Goal: Task Accomplishment & Management: Manage account settings

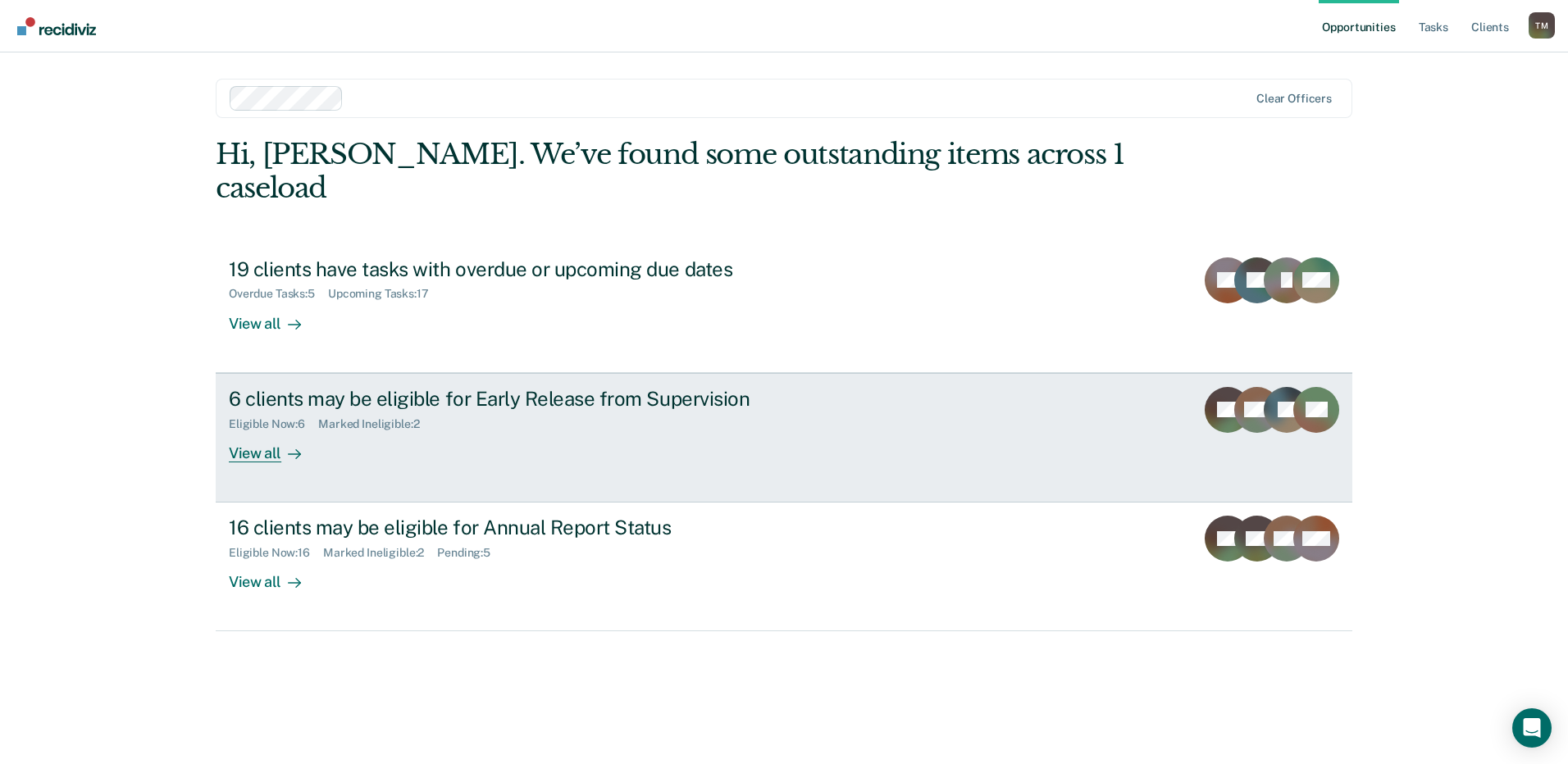
click at [263, 431] on div "View all" at bounding box center [275, 446] width 92 height 32
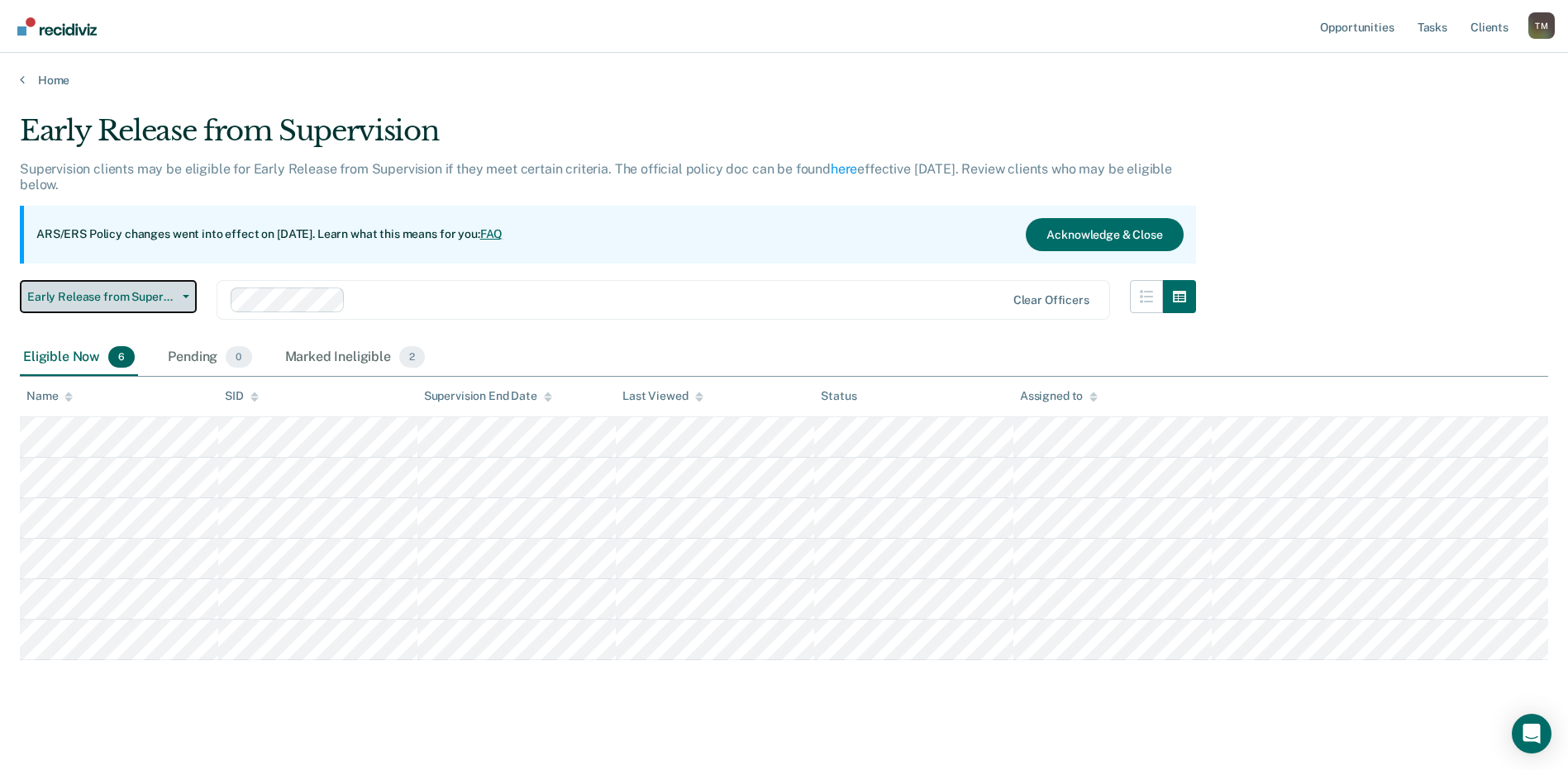
click at [187, 299] on button "Early Release from Supervision" at bounding box center [109, 297] width 177 height 33
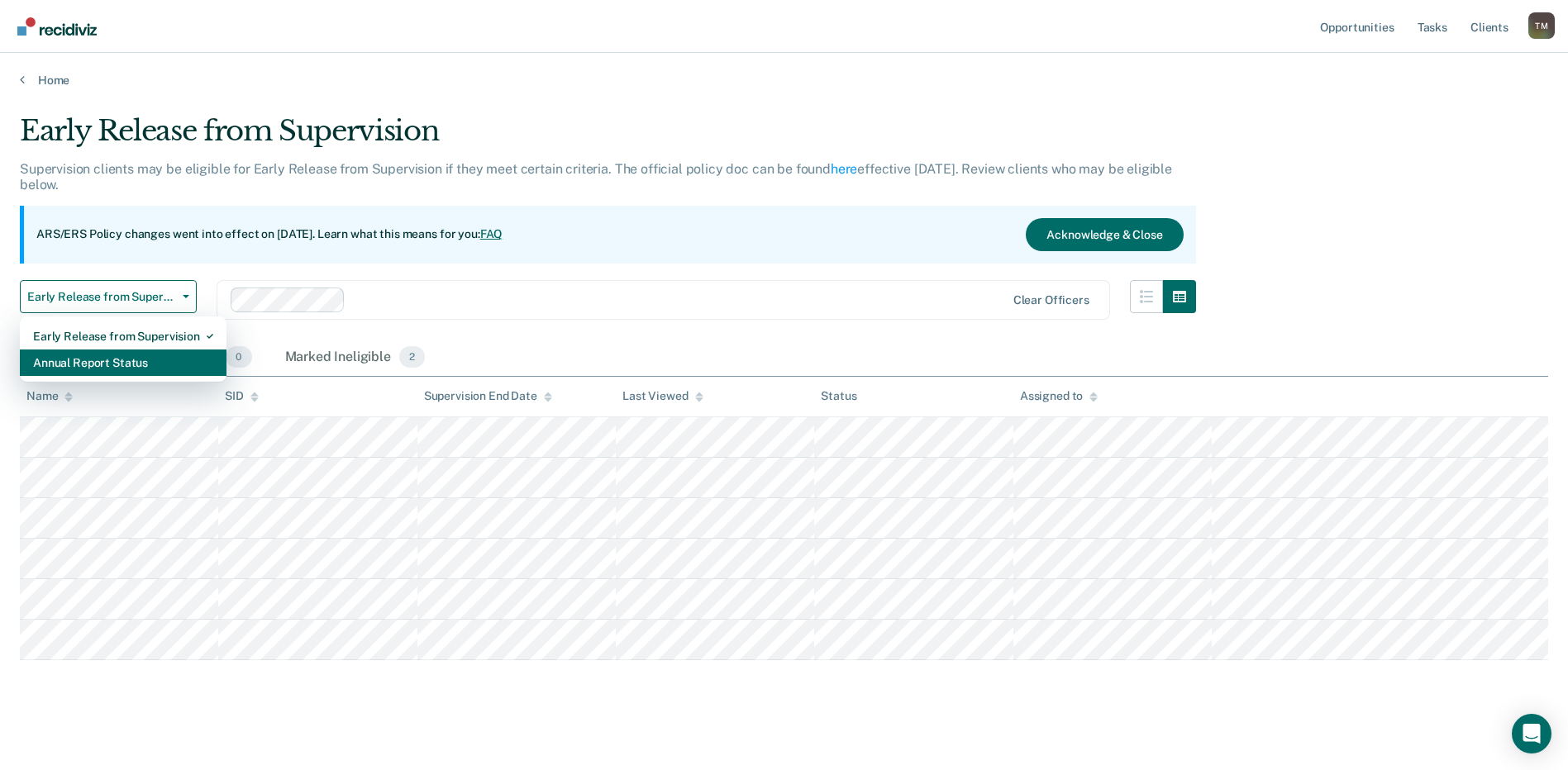
click at [128, 366] on div "Annual Report Status" at bounding box center [123, 362] width 180 height 27
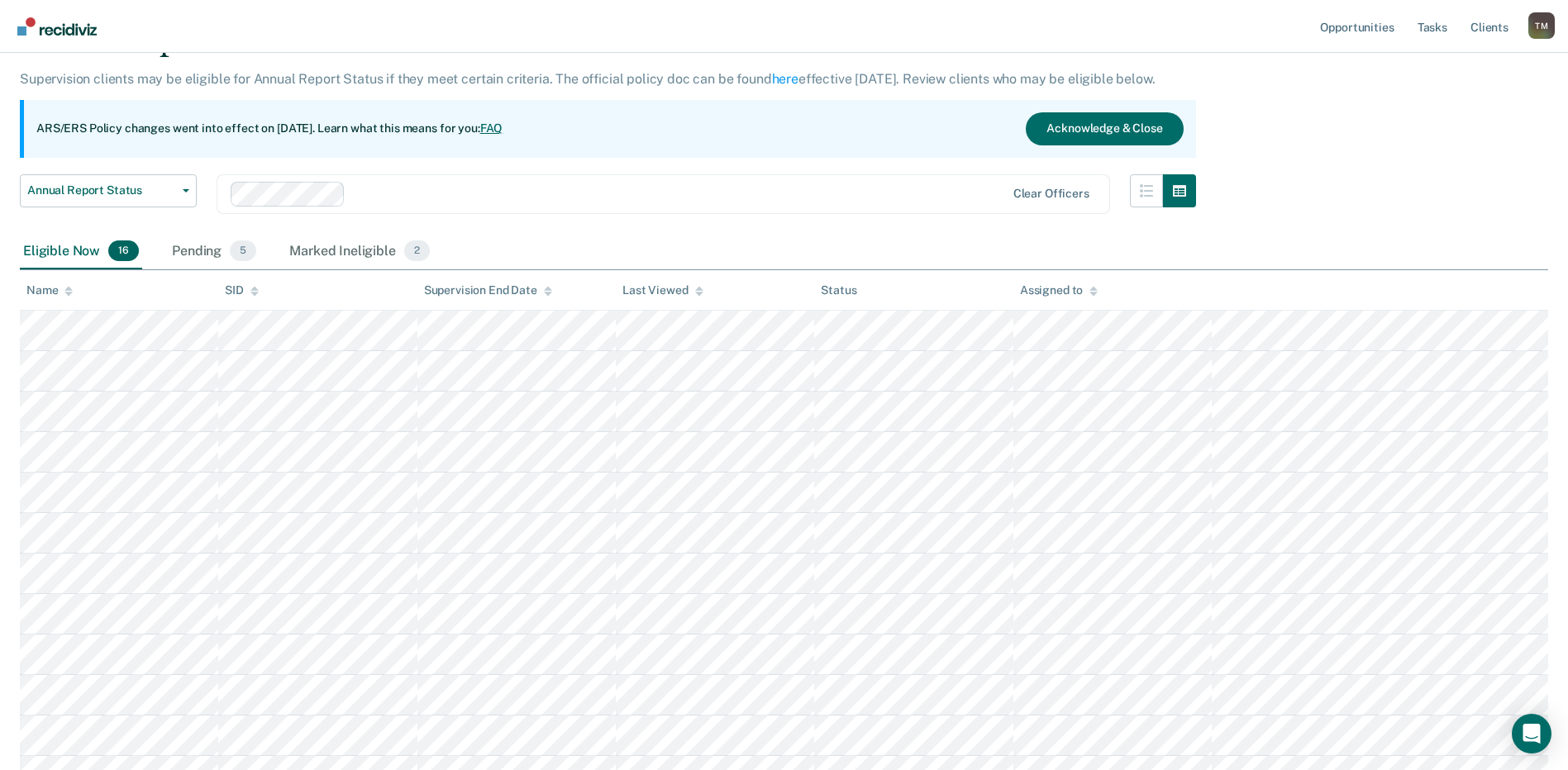
scroll to position [247, 0]
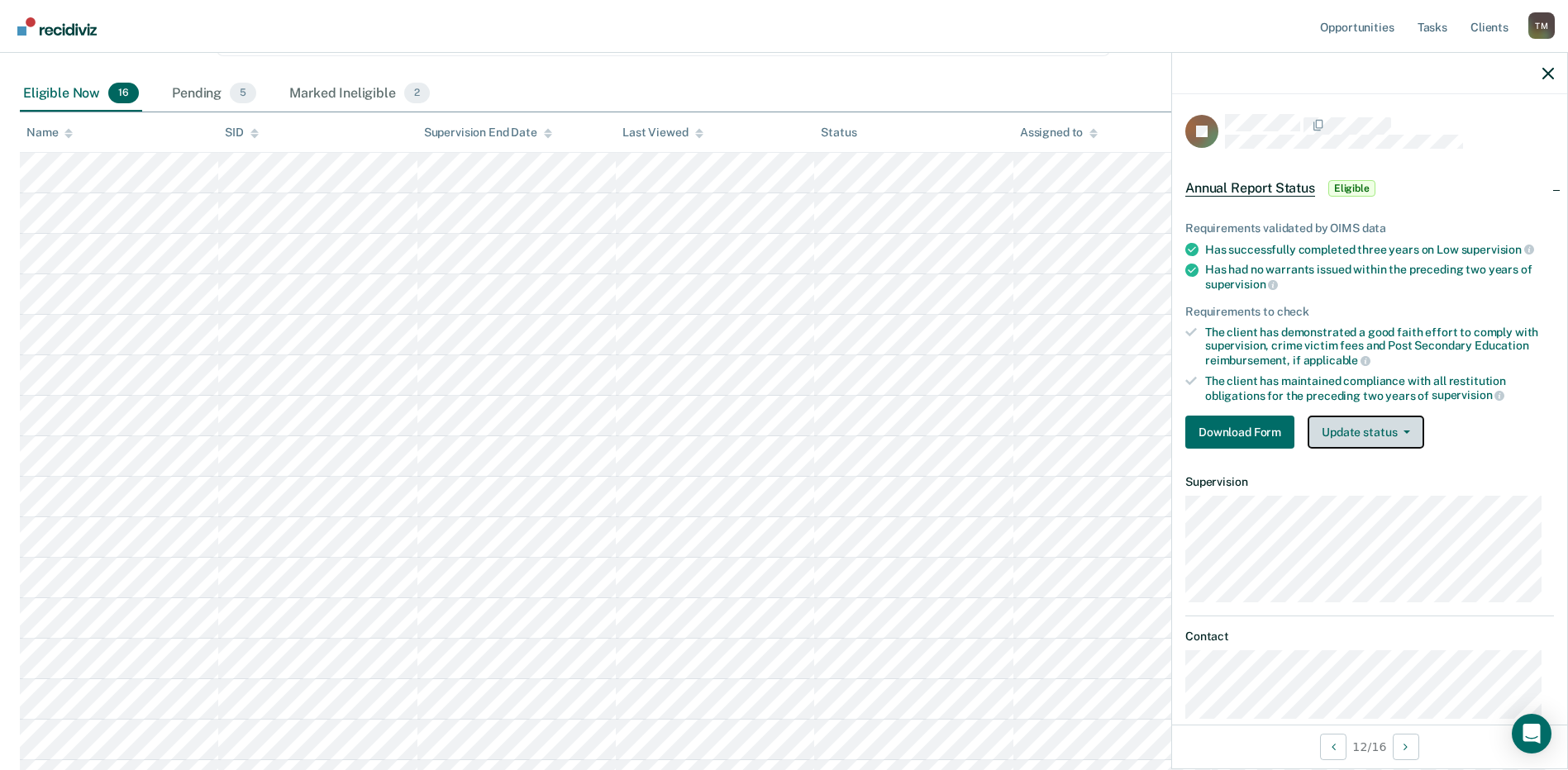
click at [1412, 434] on button "Update status" at bounding box center [1366, 432] width 117 height 33
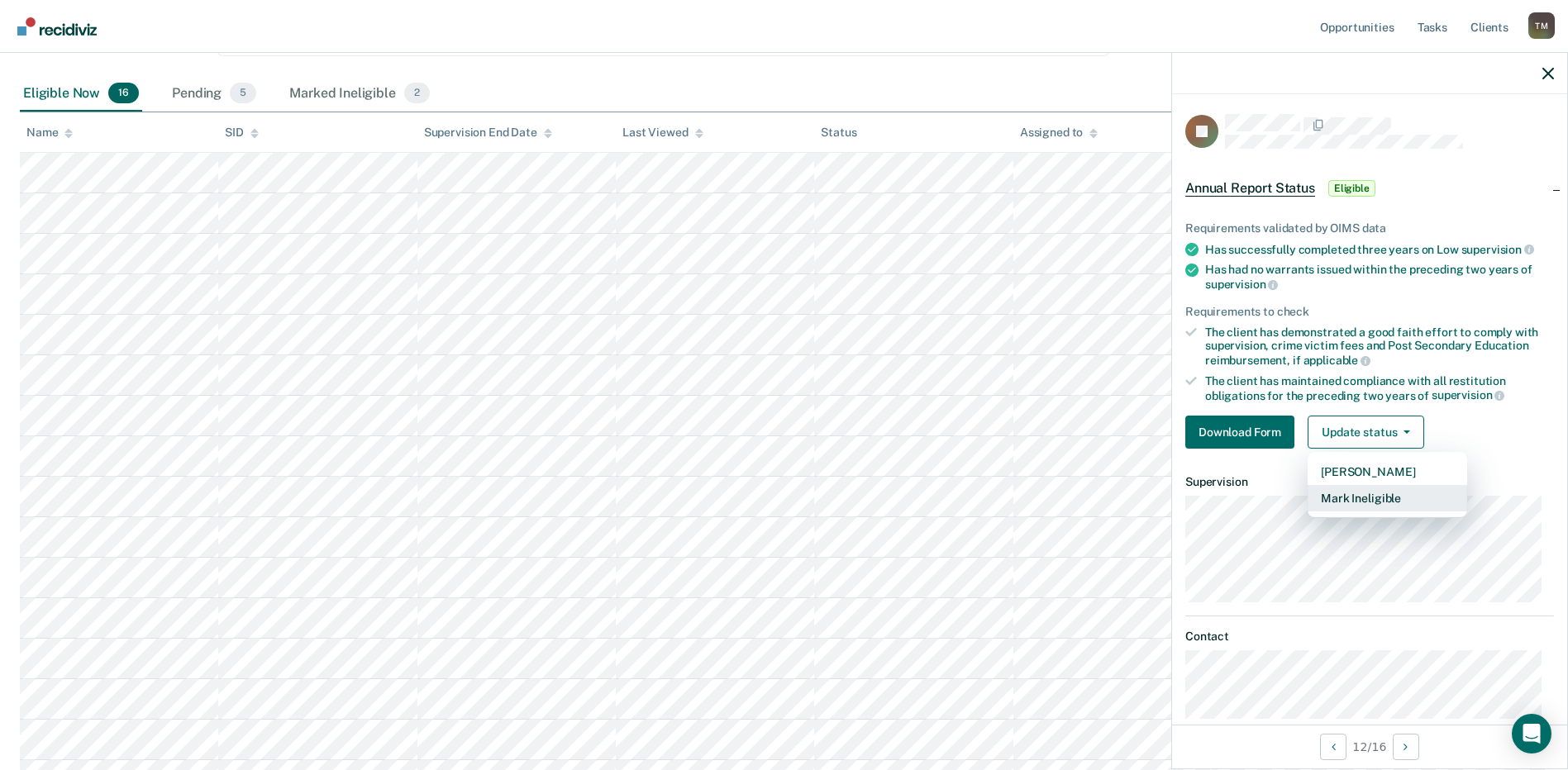
click at [1391, 499] on button "Mark Ineligible" at bounding box center [1387, 498] width 159 height 27
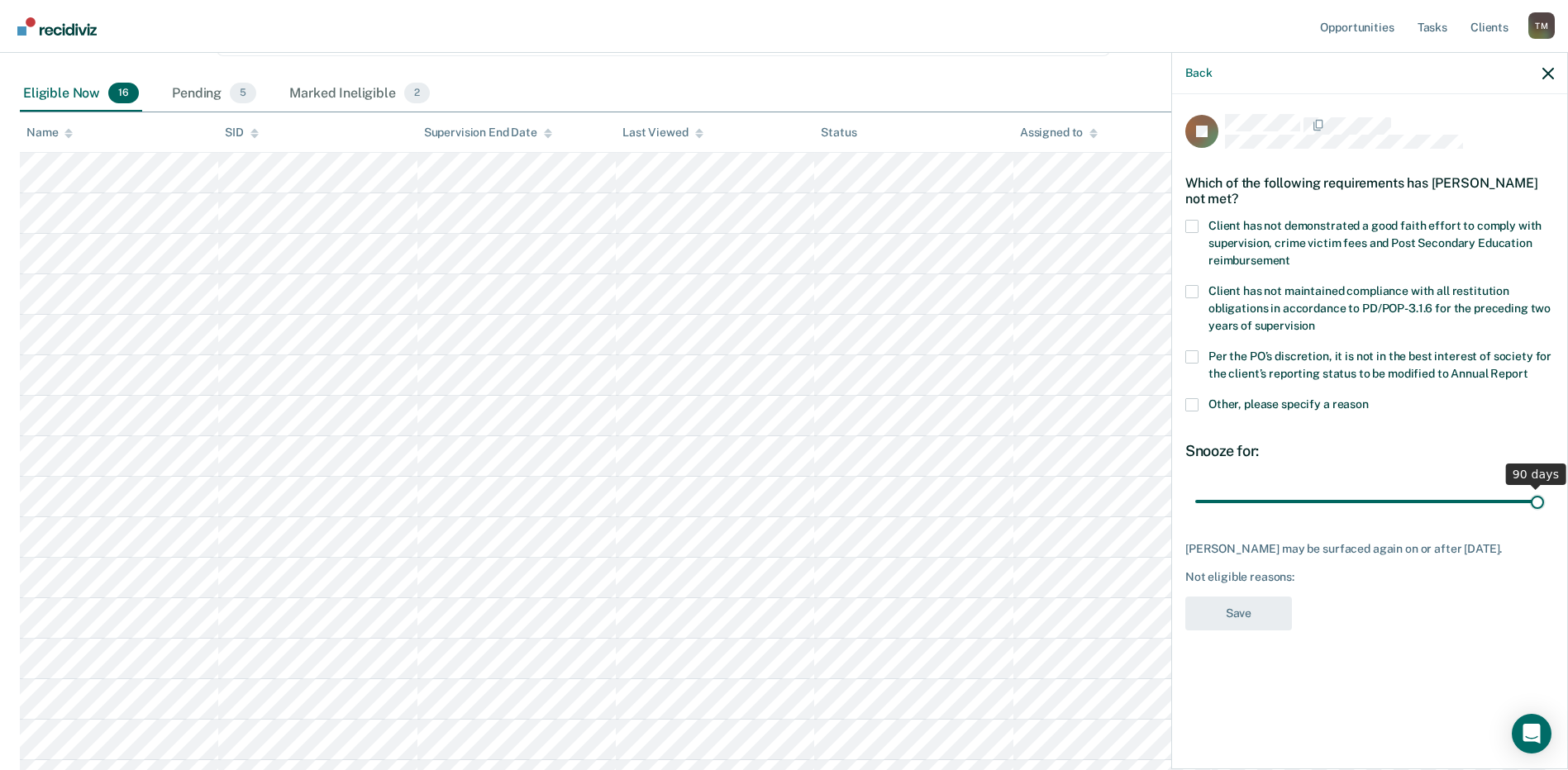
drag, startPoint x: 1306, startPoint y: 501, endPoint x: 1545, endPoint y: 500, distance: 239.0
type input "90"
click at [1544, 500] on input "range" at bounding box center [1369, 500] width 349 height 29
click at [1190, 398] on span at bounding box center [1192, 405] width 13 height 13
click at [1369, 398] on input "Other, please specify a reason" at bounding box center [1369, 398] width 0 height 0
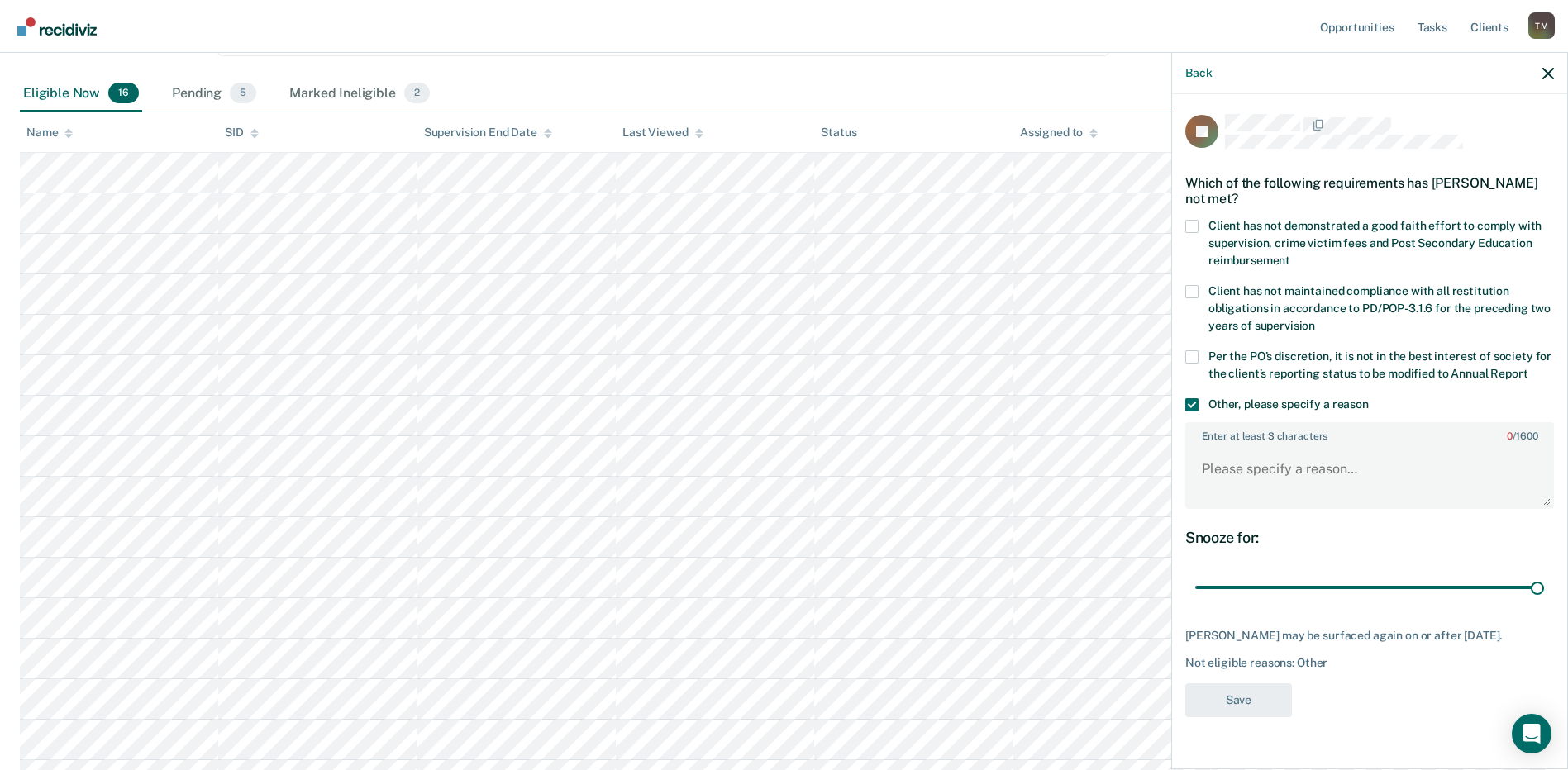
click at [1192, 353] on span at bounding box center [1192, 357] width 13 height 13
click at [1528, 368] on input "Per the PO’s discretion, it is not in the best interest of society for the clie…" at bounding box center [1528, 368] width 0 height 0
click at [1191, 405] on span at bounding box center [1192, 405] width 13 height 13
click at [1369, 398] on input "Other, please specify a reason" at bounding box center [1369, 398] width 0 height 0
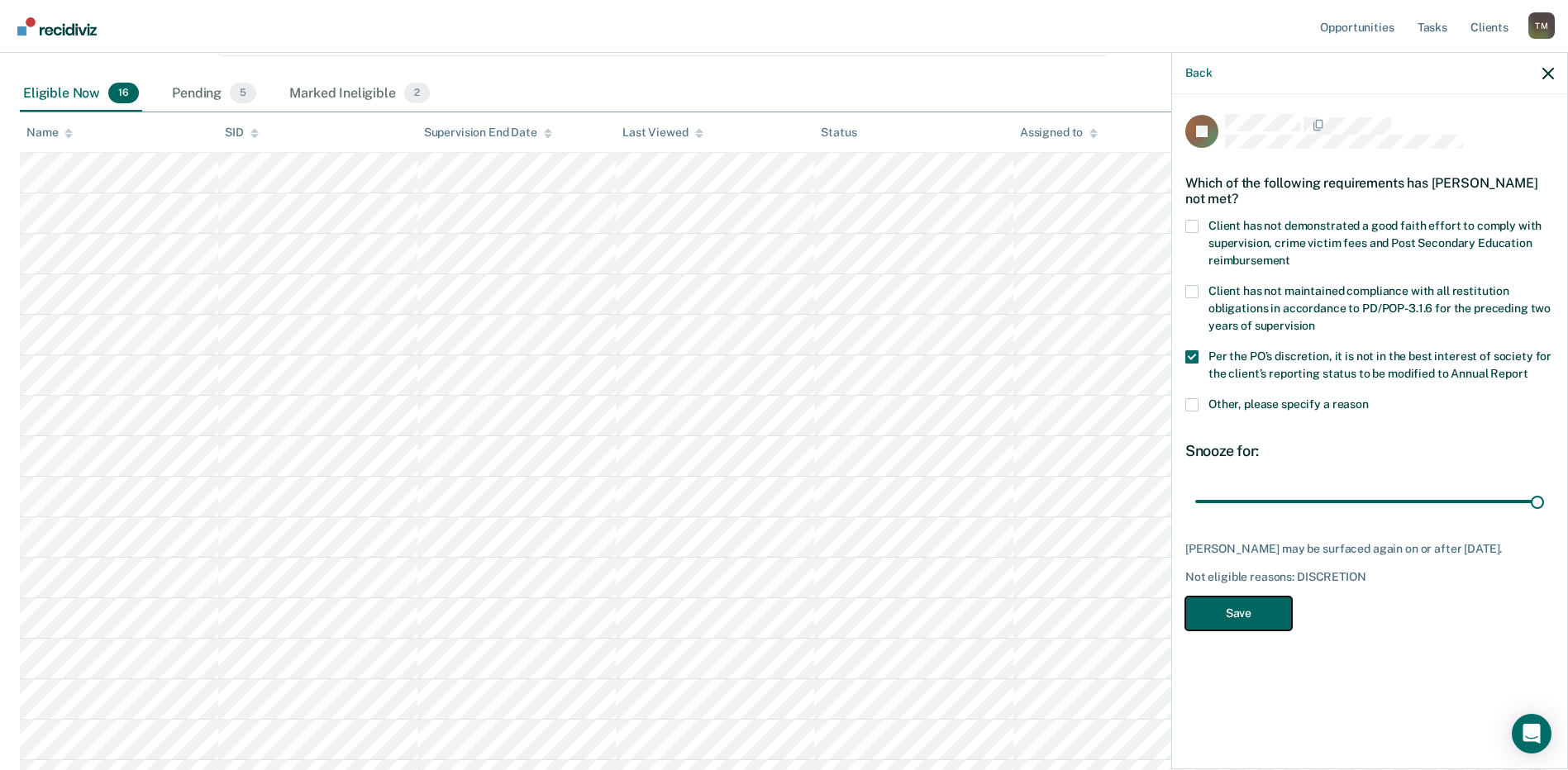
click at [1256, 614] on button "Save" at bounding box center [1239, 614] width 107 height 34
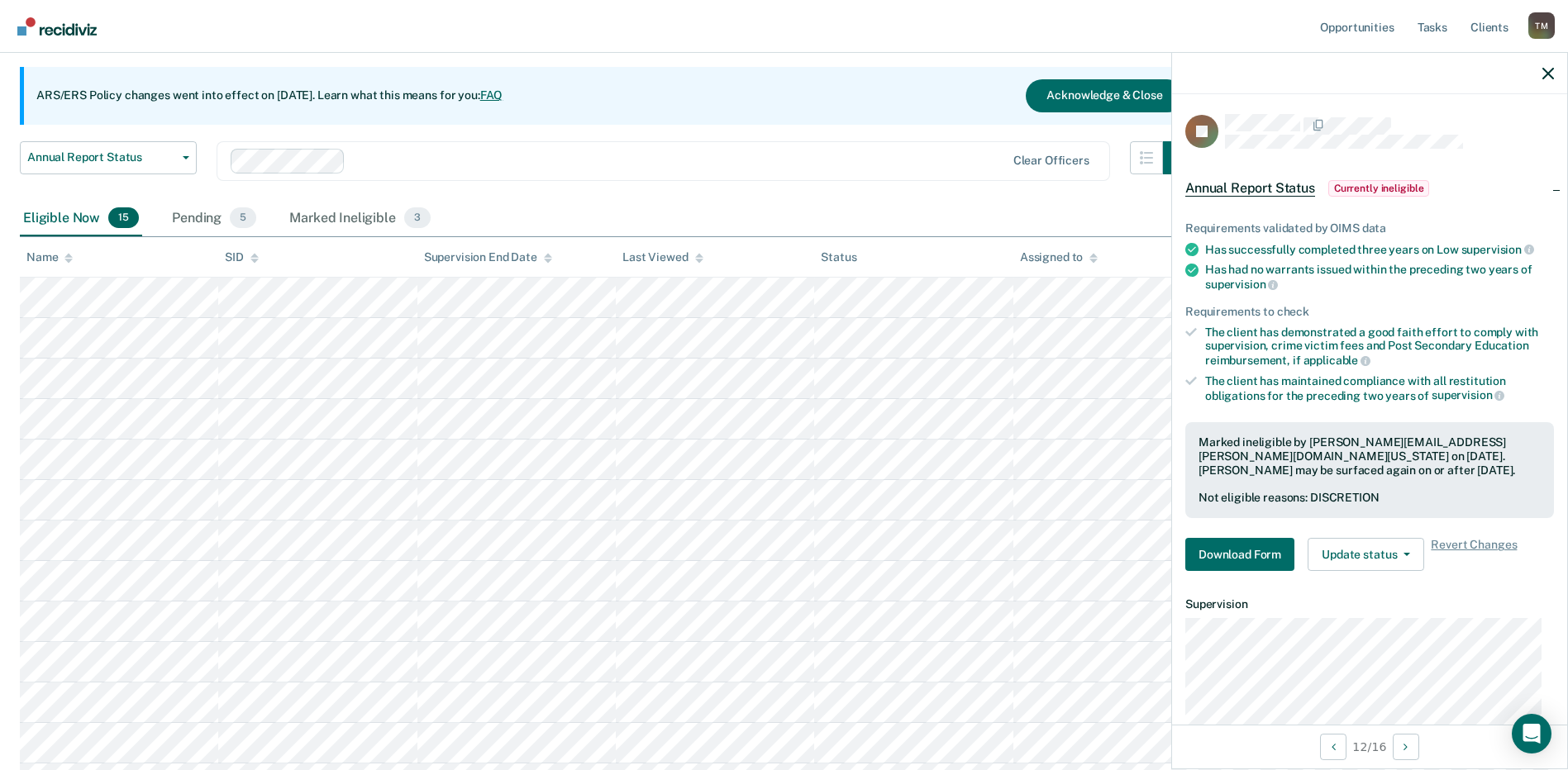
scroll to position [109, 0]
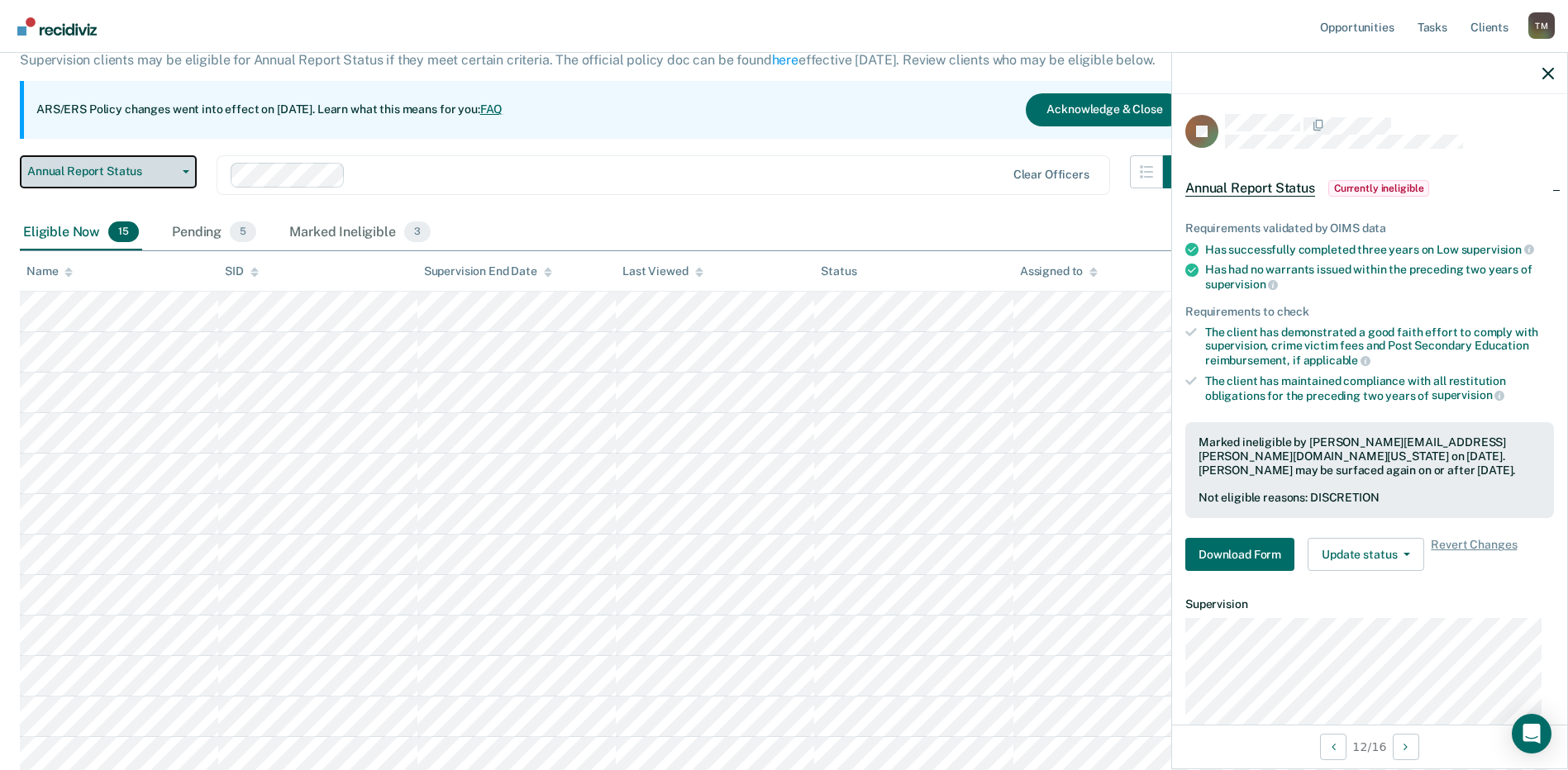
click at [181, 174] on button "Annual Report Status" at bounding box center [109, 172] width 177 height 33
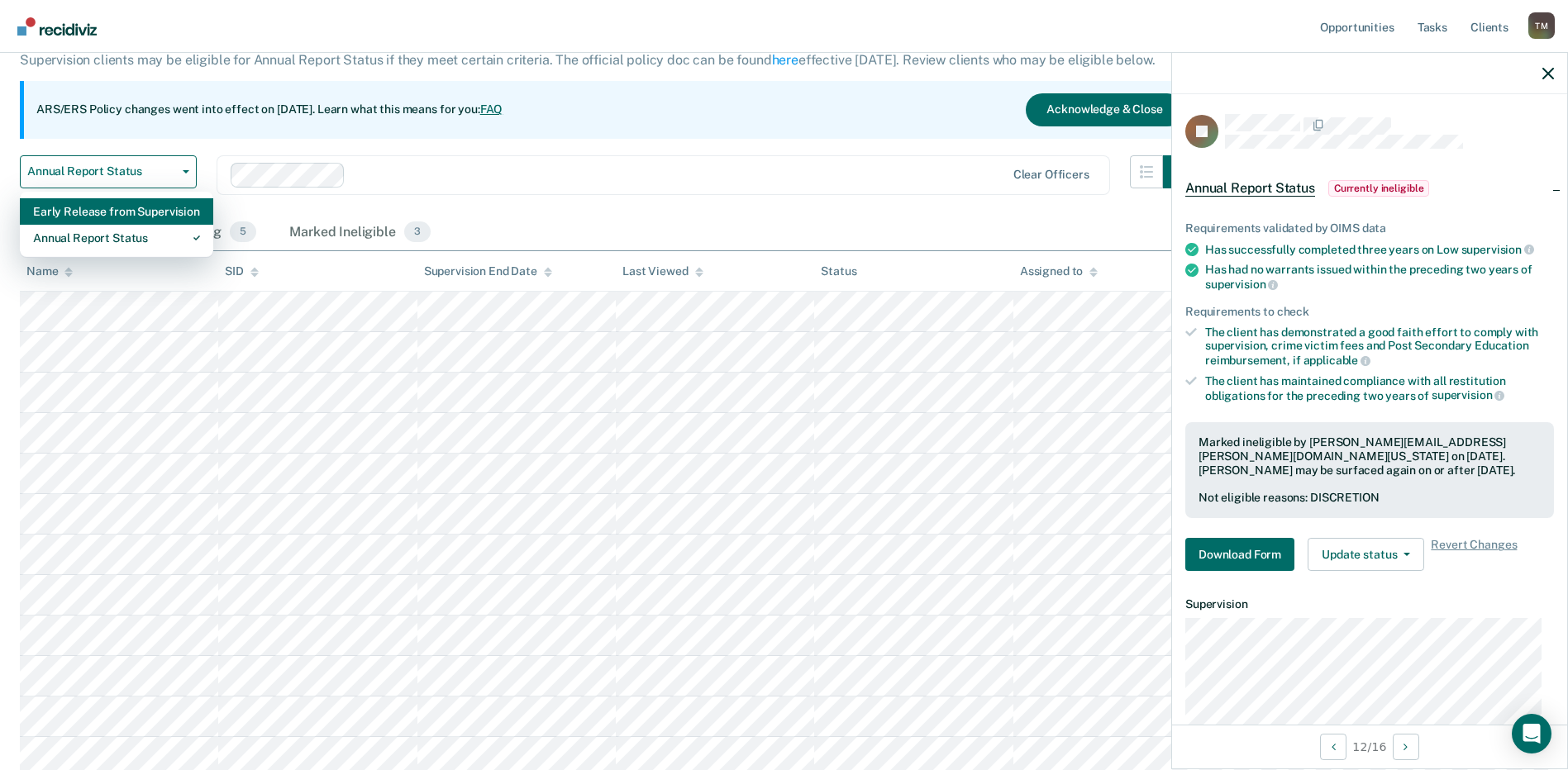
click at [129, 213] on div "Early Release from Supervision" at bounding box center [116, 212] width 167 height 27
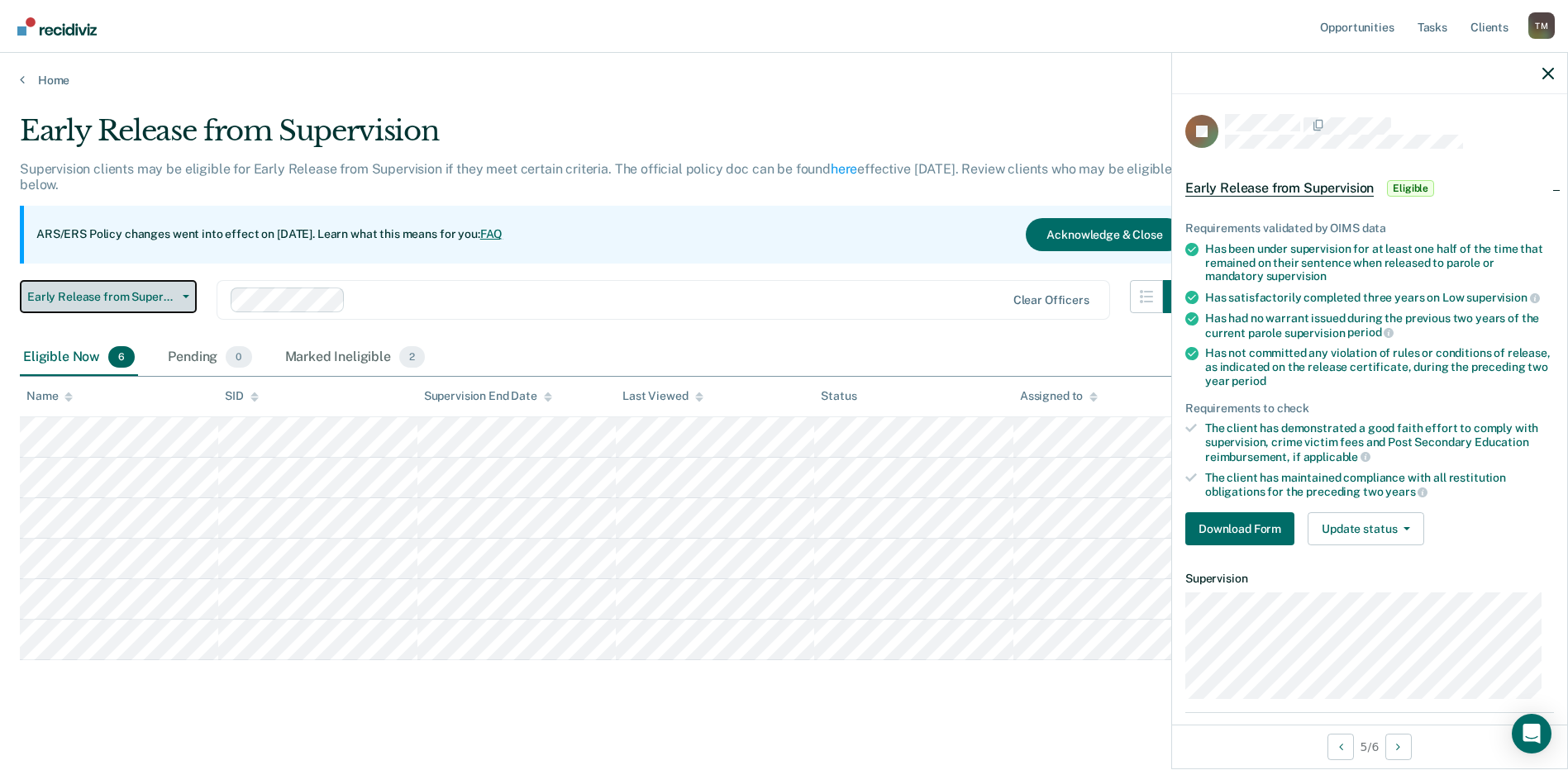
click at [186, 301] on button "Early Release from Supervision" at bounding box center [109, 297] width 177 height 33
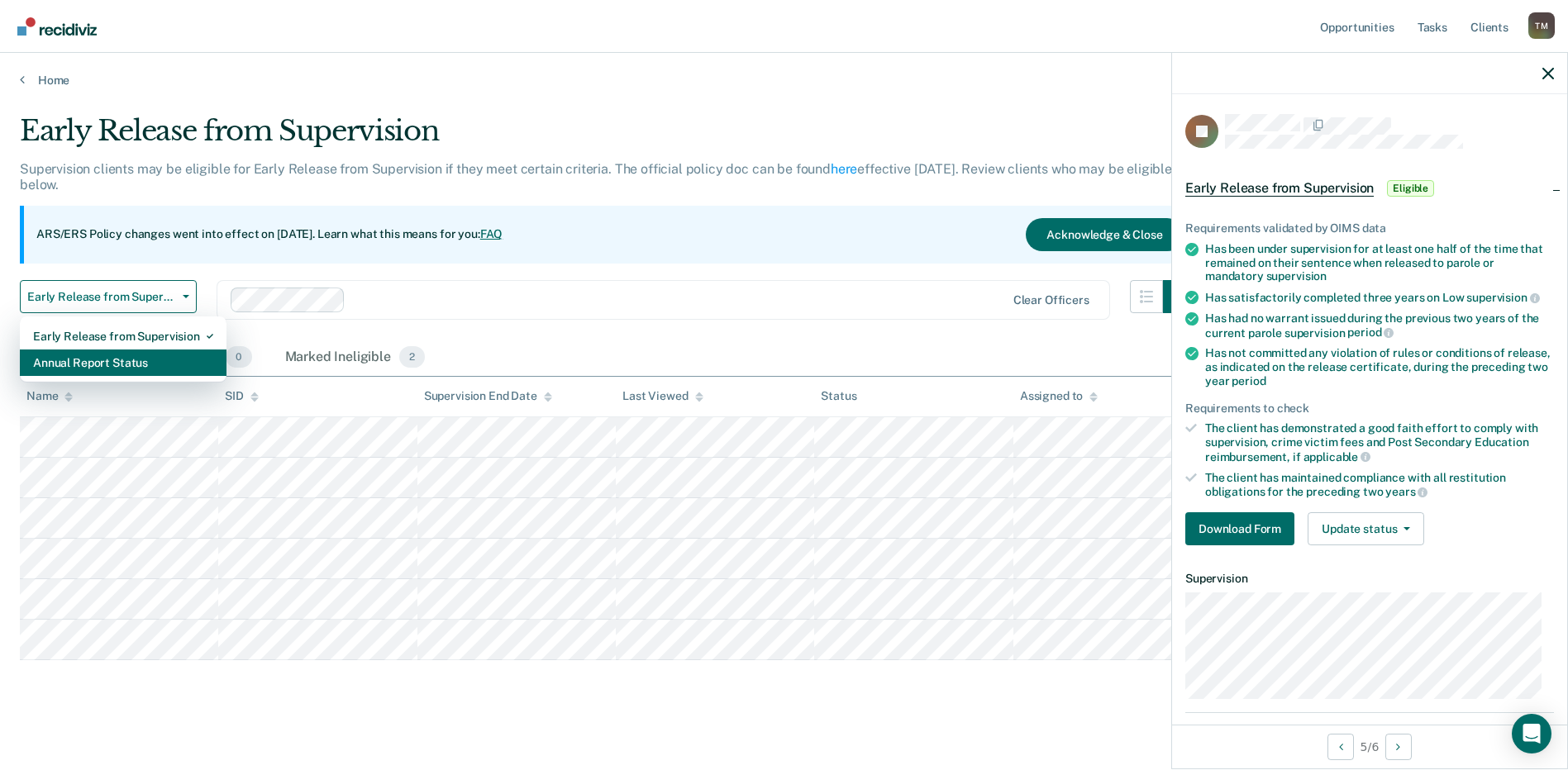
click at [133, 363] on div "Annual Report Status" at bounding box center [123, 362] width 180 height 27
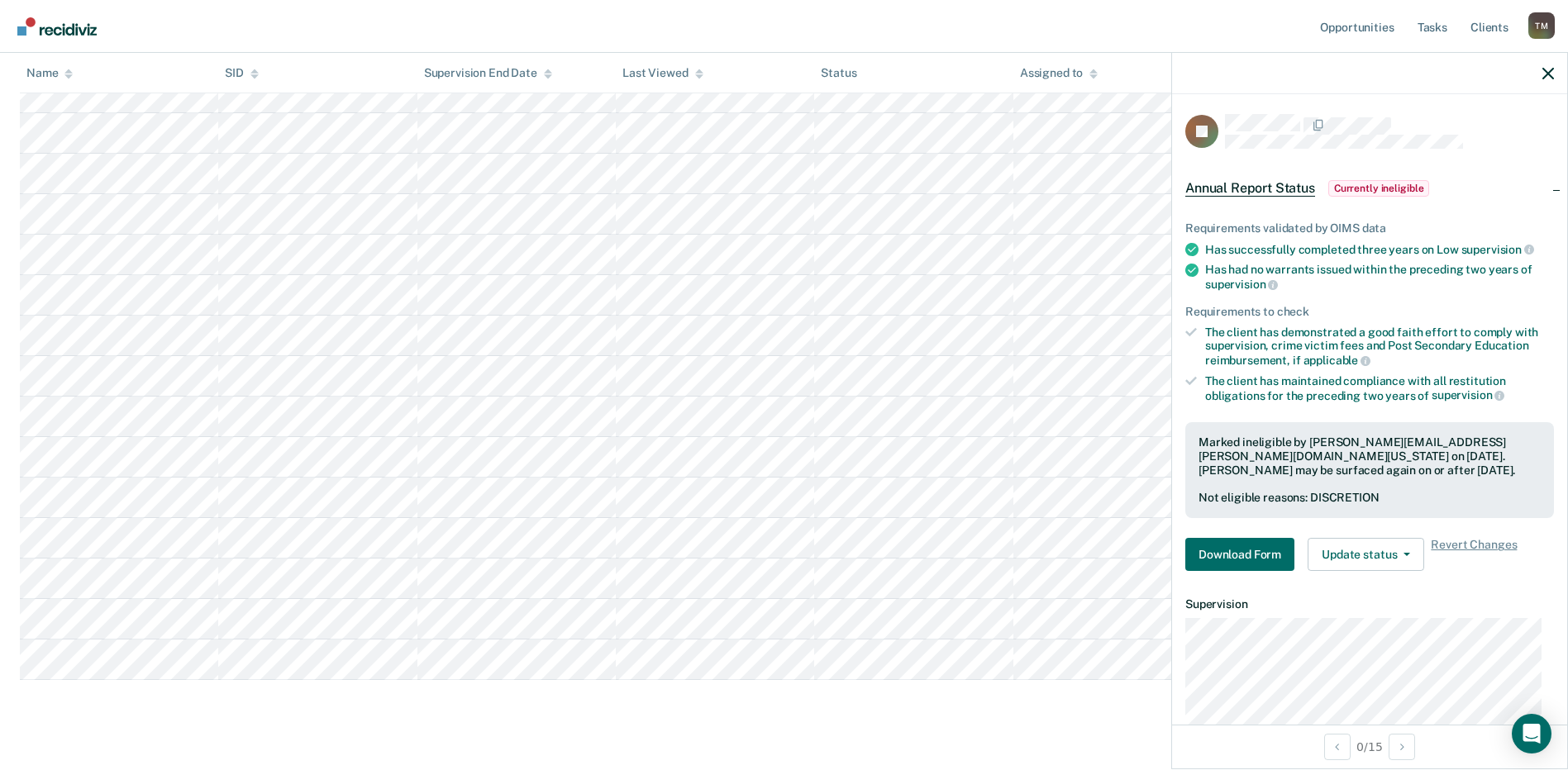
scroll to position [324, 0]
click at [1541, 75] on div at bounding box center [1369, 73] width 395 height 41
